Goal: Information Seeking & Learning: Learn about a topic

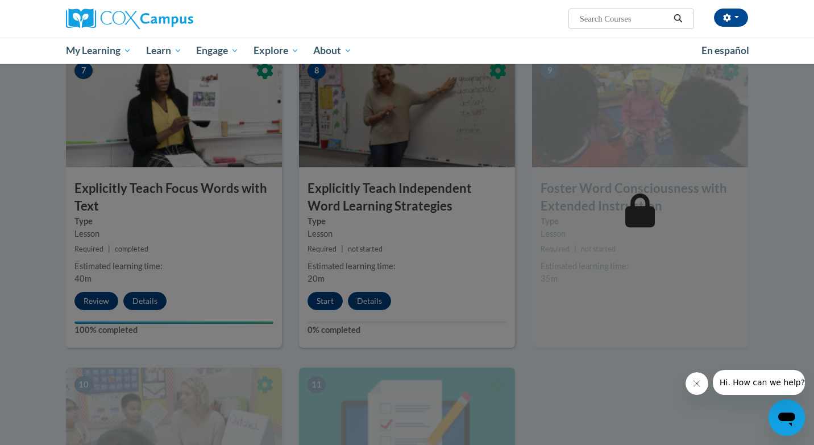
scroll to position [875, 0]
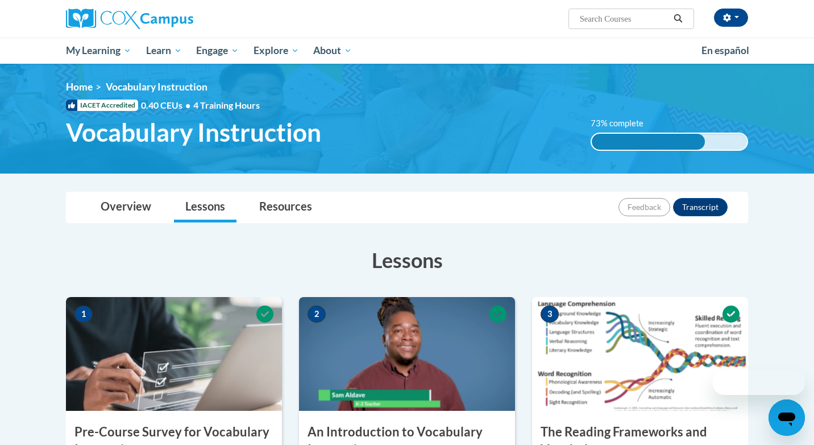
scroll to position [98, 0]
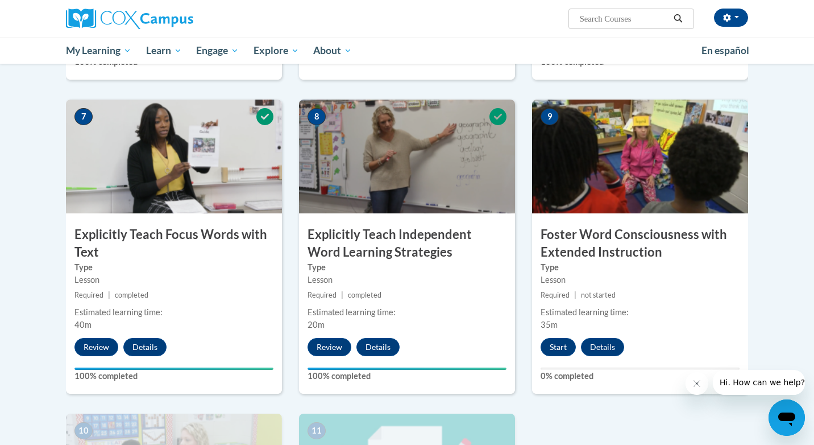
click at [513, 239] on h3 "Explicitly Teach Independent Word Learning Strategies" at bounding box center [407, 243] width 216 height 35
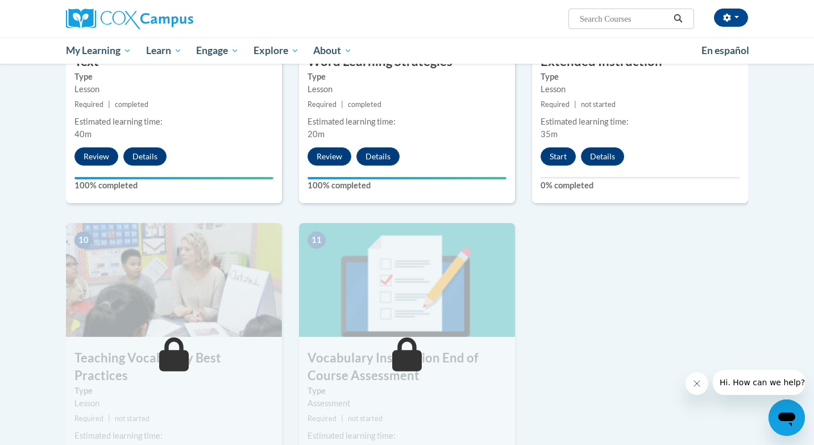
scroll to position [1022, 0]
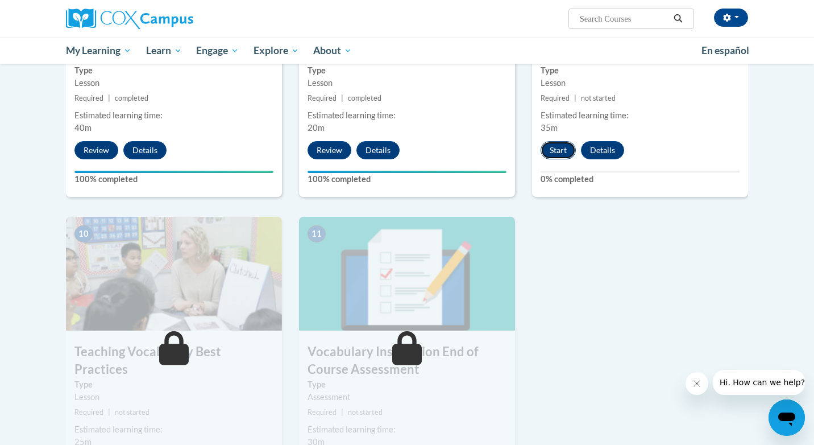
click at [557, 151] on button "Start" at bounding box center [558, 150] width 35 height 18
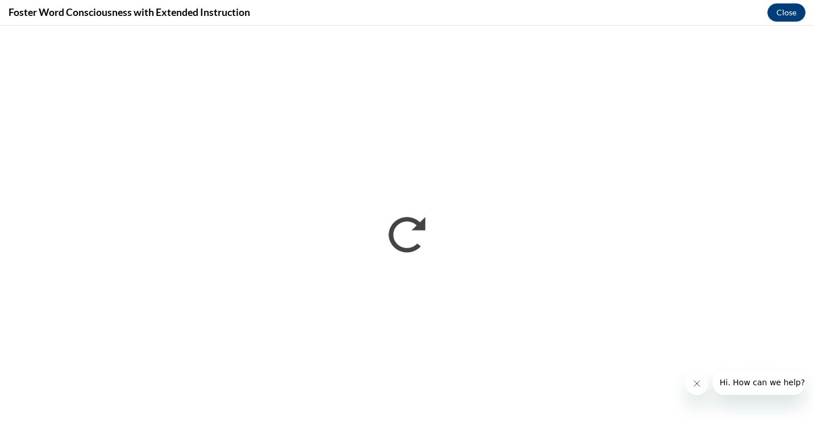
scroll to position [0, 0]
